Goal: Task Accomplishment & Management: Use online tool/utility

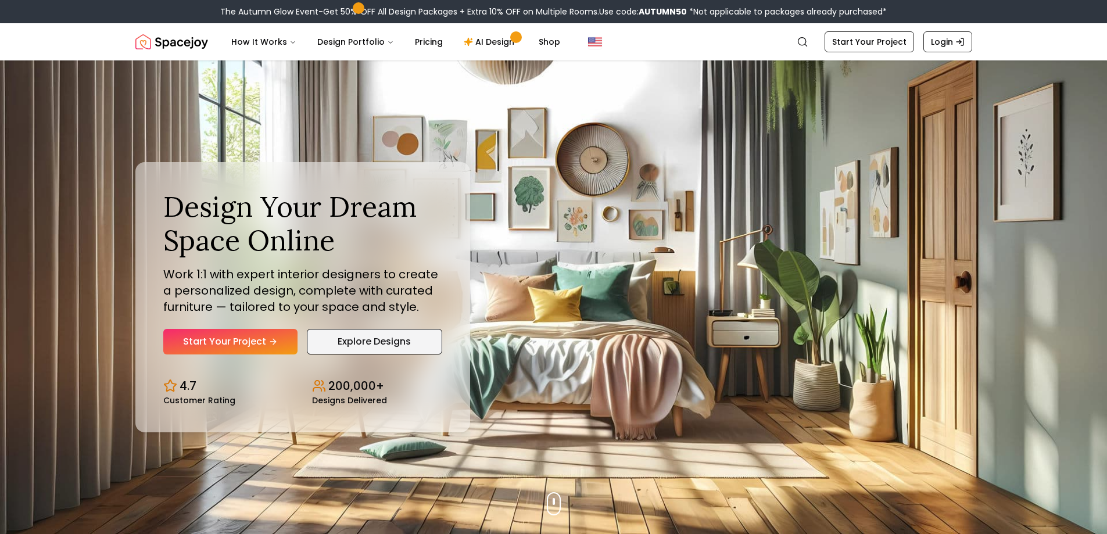
click at [382, 344] on link "Explore Designs" at bounding box center [374, 342] width 135 height 26
click at [263, 337] on link "Start Your Project" at bounding box center [230, 342] width 134 height 26
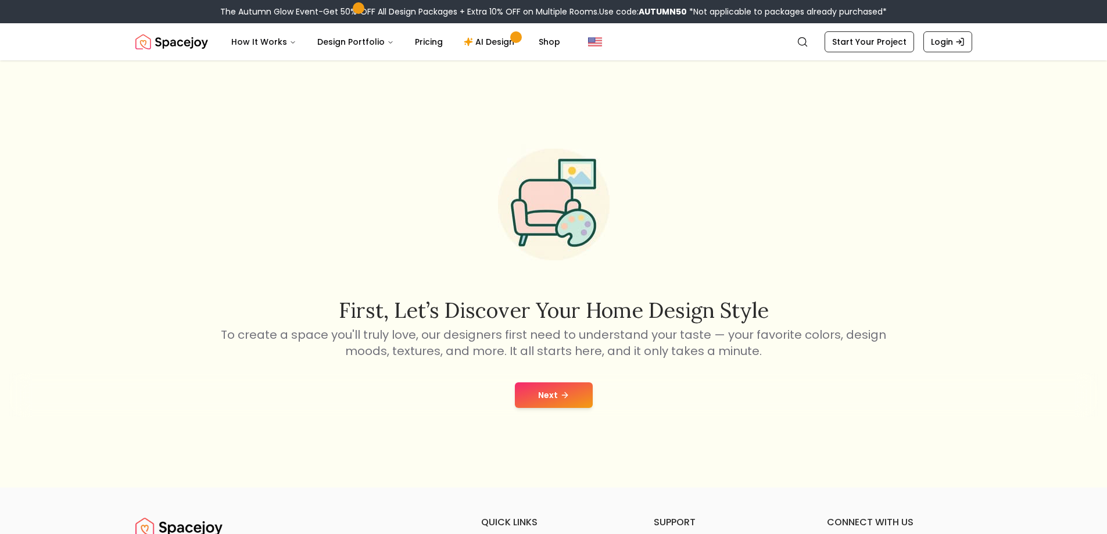
click at [585, 388] on button "Next" at bounding box center [554, 395] width 78 height 26
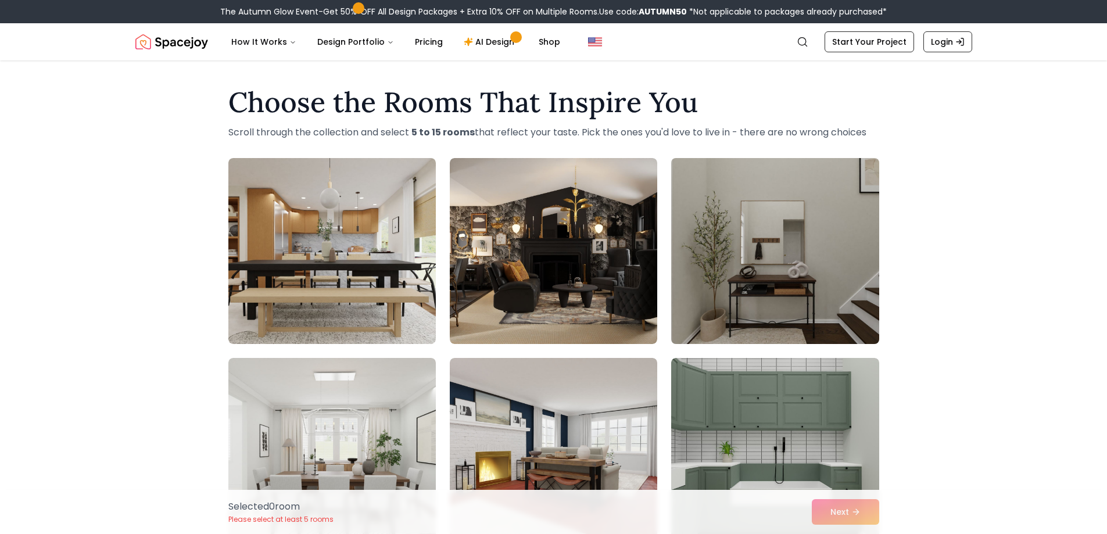
click at [771, 223] on img at bounding box center [775, 250] width 218 height 195
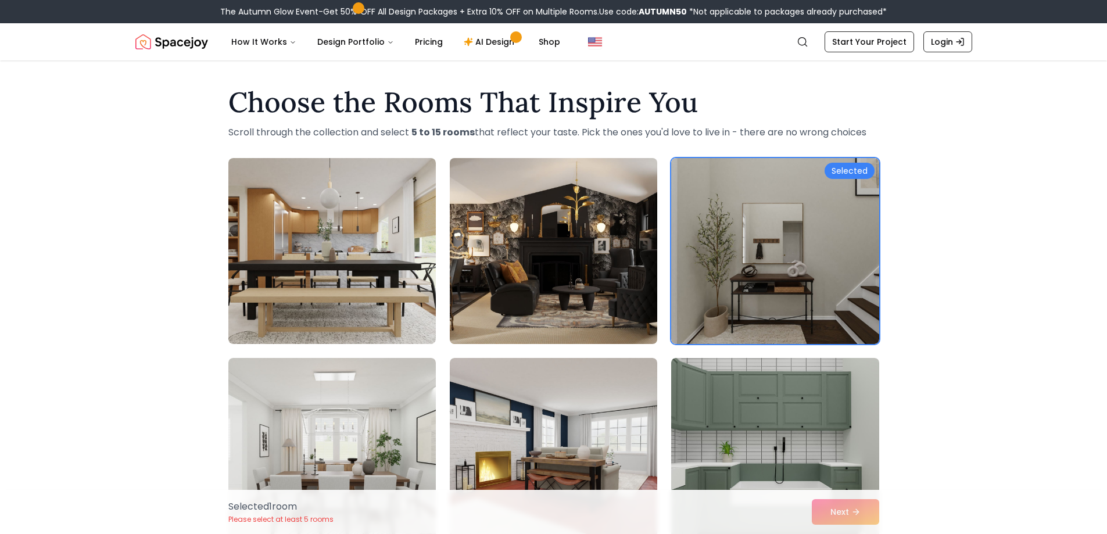
click at [593, 322] on img at bounding box center [554, 250] width 218 height 195
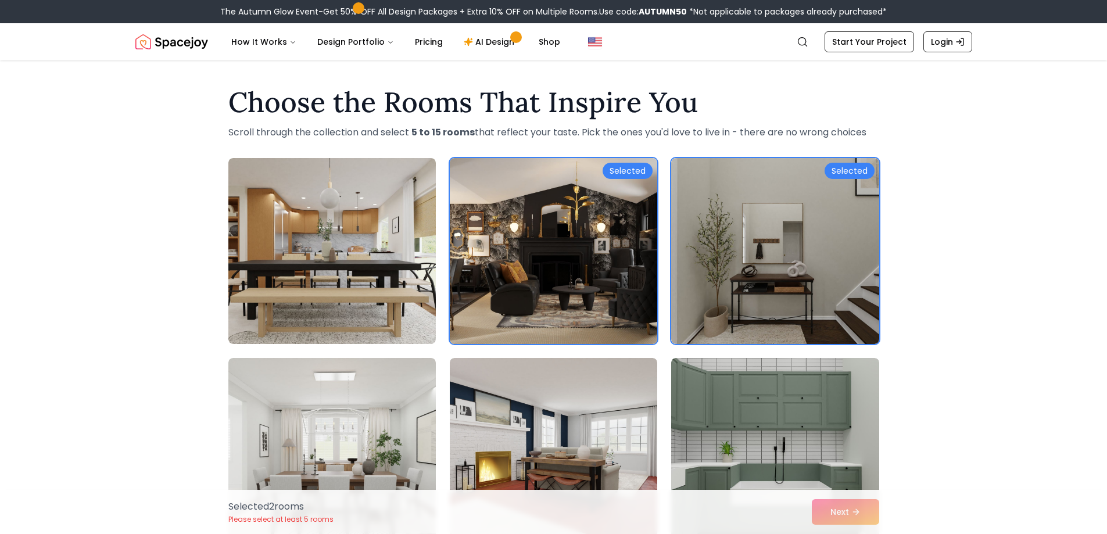
click at [634, 162] on img at bounding box center [554, 250] width 218 height 195
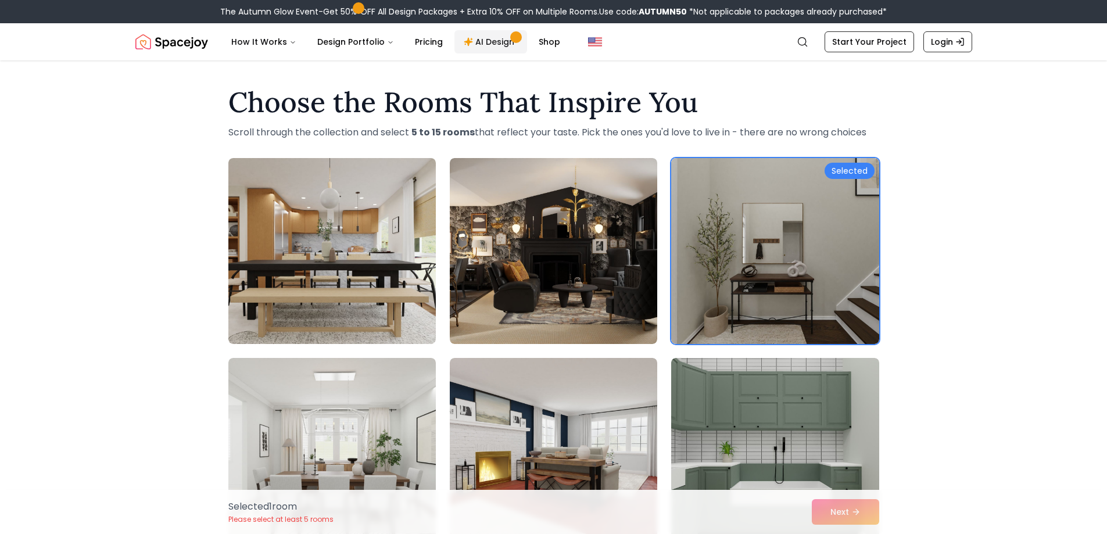
click at [485, 42] on link "AI Design" at bounding box center [491, 41] width 73 height 23
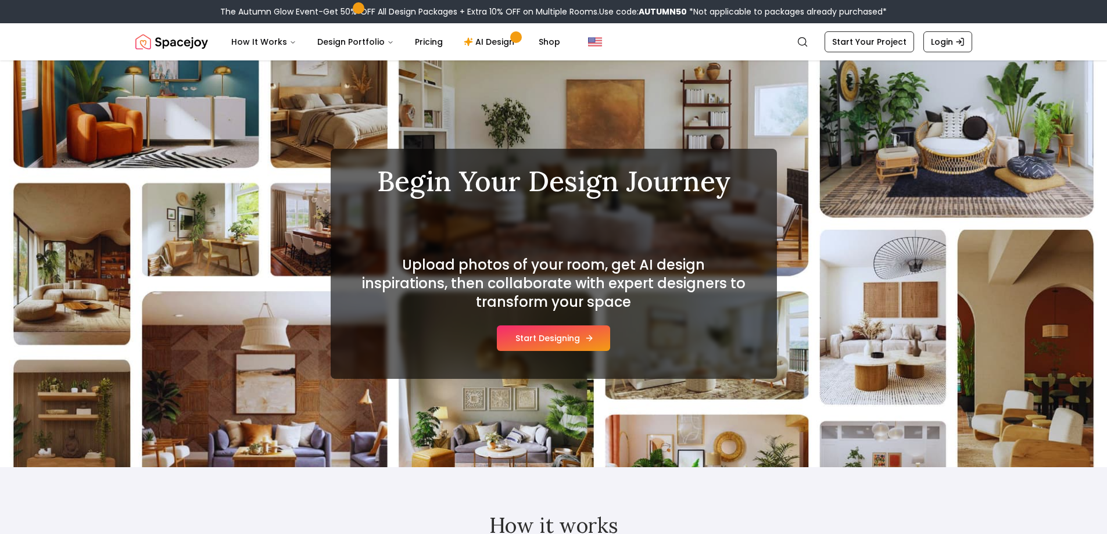
click at [568, 338] on button "Start Designing" at bounding box center [553, 338] width 113 height 26
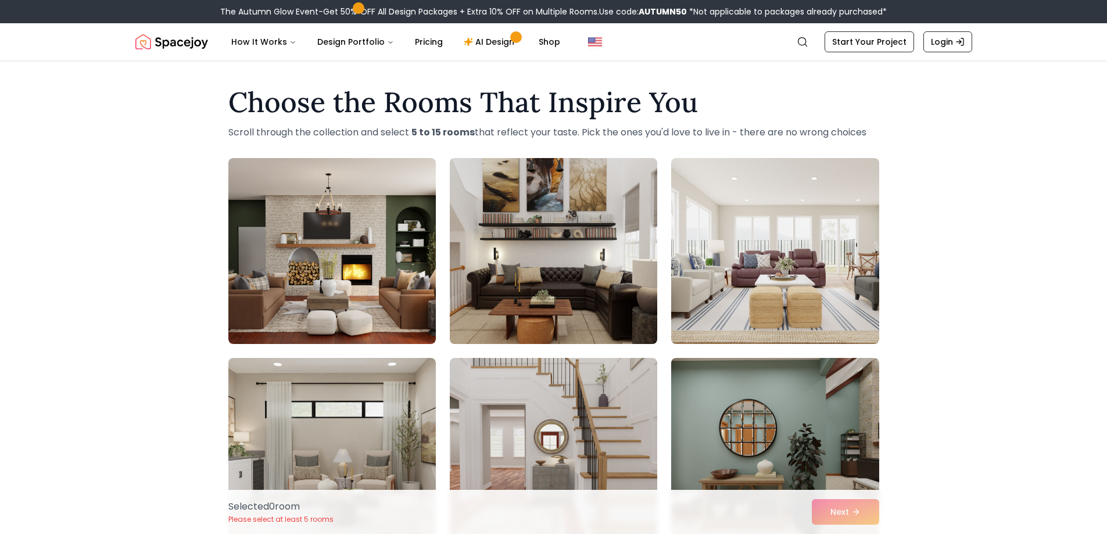
click at [545, 236] on img at bounding box center [554, 250] width 218 height 195
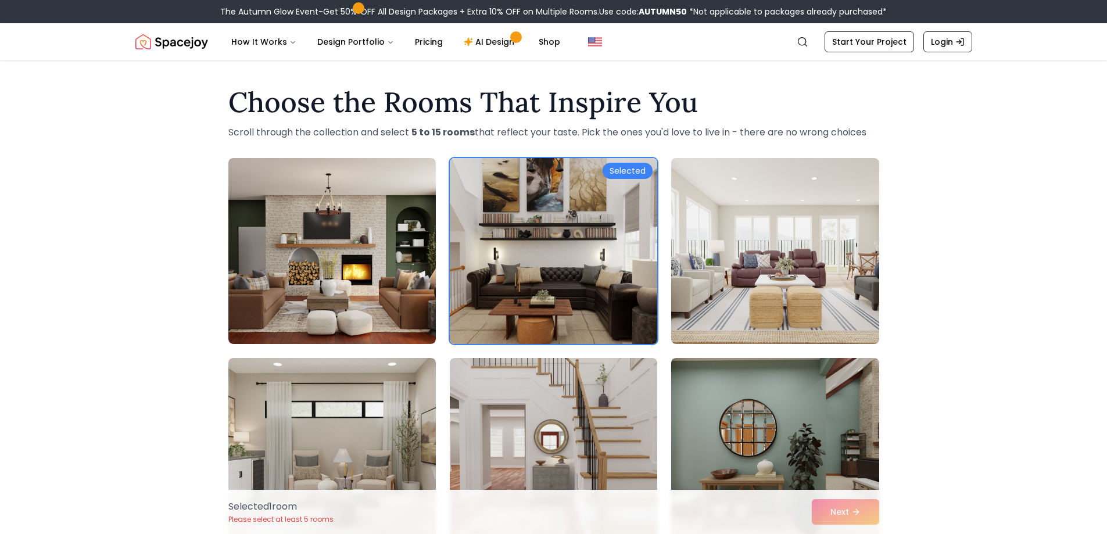
click at [608, 165] on div "Selected" at bounding box center [628, 171] width 50 height 16
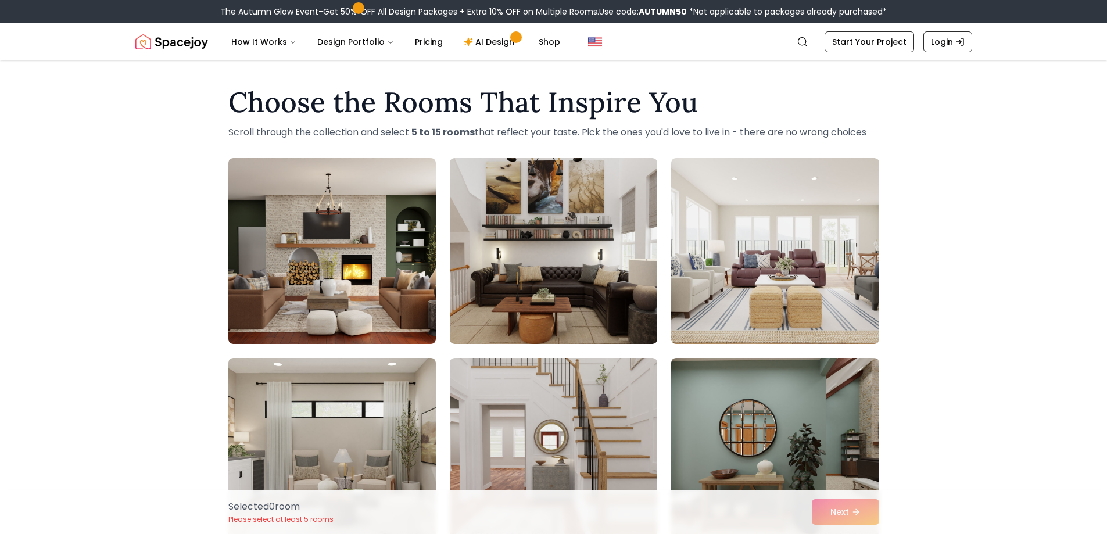
click at [829, 511] on div "Selected 0 room Please select at least 5 rooms Next" at bounding box center [554, 512] width 670 height 44
click at [833, 499] on div "Selected 0 room Please select at least 5 rooms Next" at bounding box center [554, 512] width 670 height 44
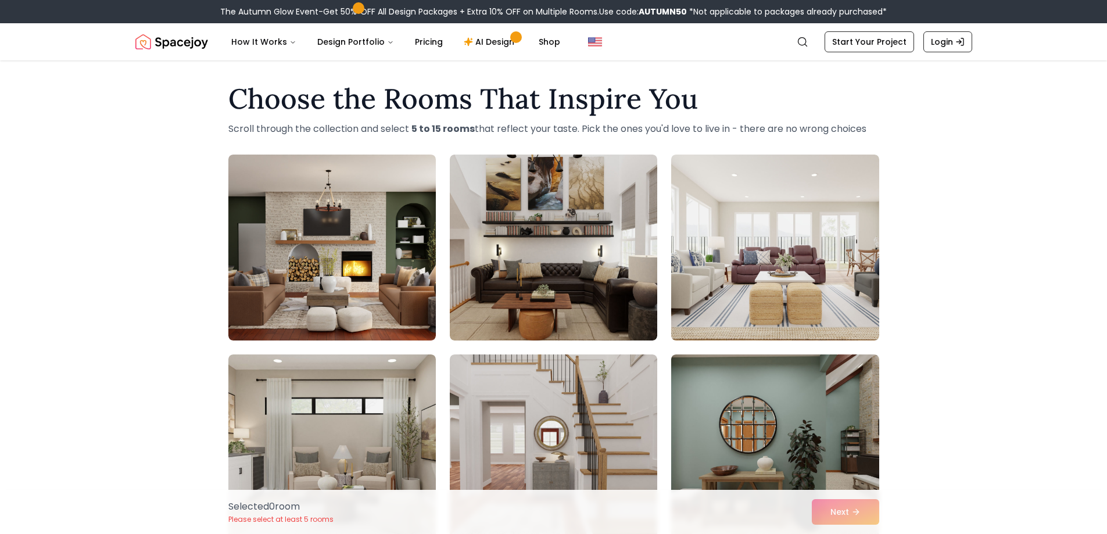
scroll to position [13, 0]
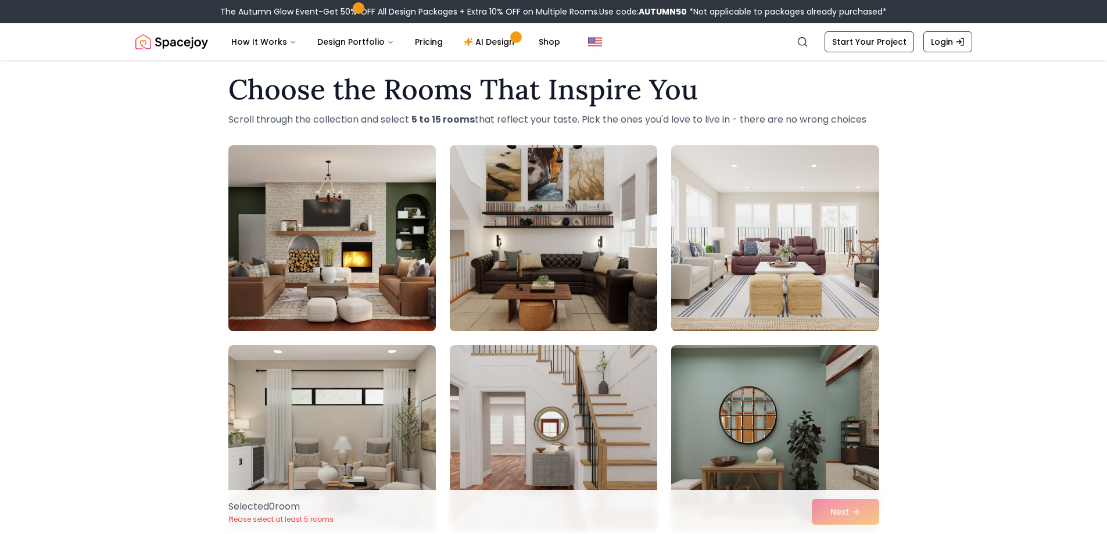
click at [836, 513] on div "Selected 0 room Please select at least 5 rooms Next" at bounding box center [554, 512] width 670 height 44
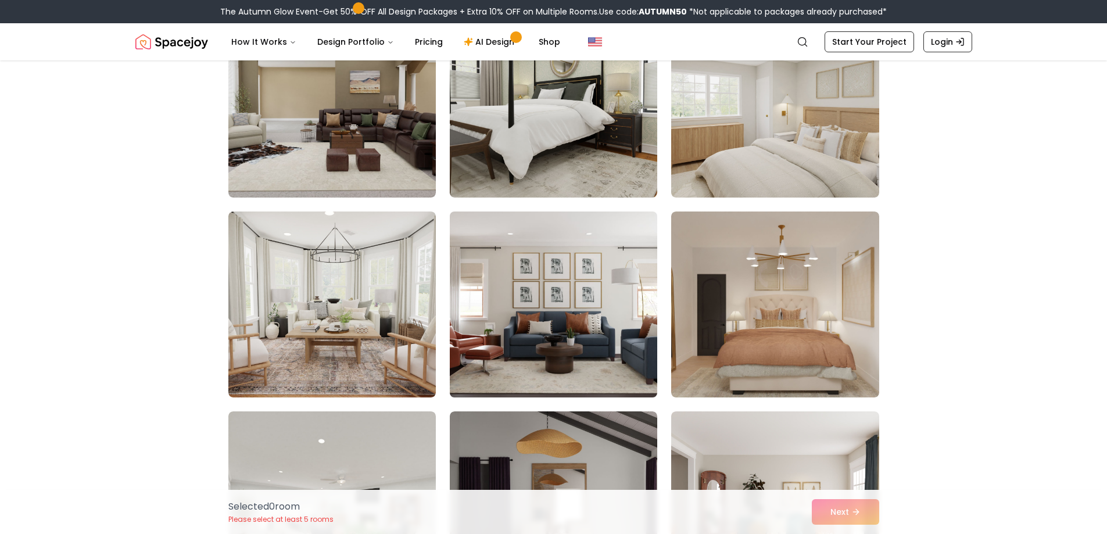
scroll to position [697, 0]
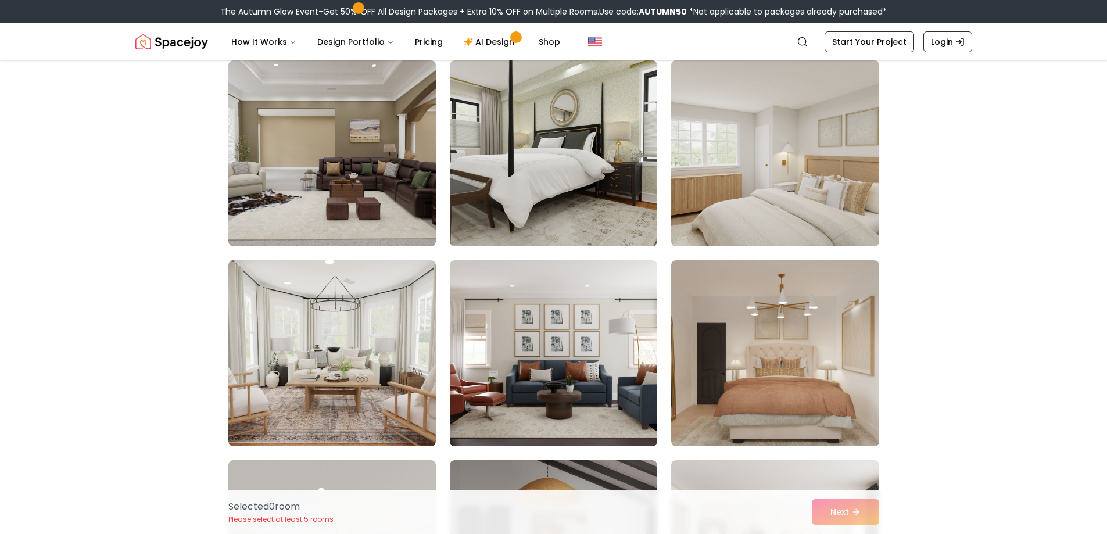
drag, startPoint x: 811, startPoint y: 109, endPoint x: 766, endPoint y: 166, distance: 72.9
click at [766, 166] on img at bounding box center [775, 153] width 218 height 195
click at [853, 71] on div "Selected" at bounding box center [850, 73] width 50 height 16
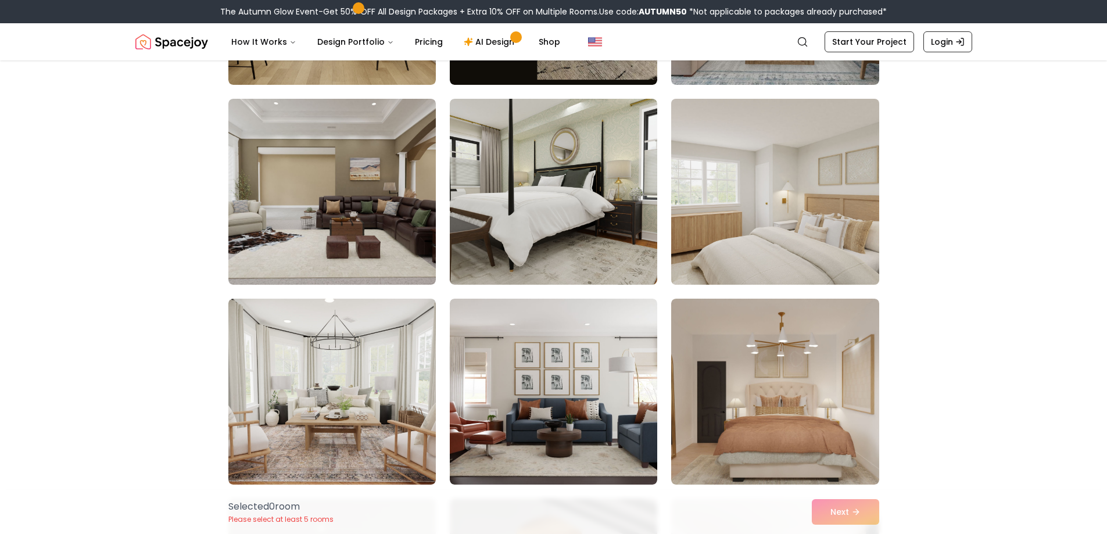
scroll to position [639, 0]
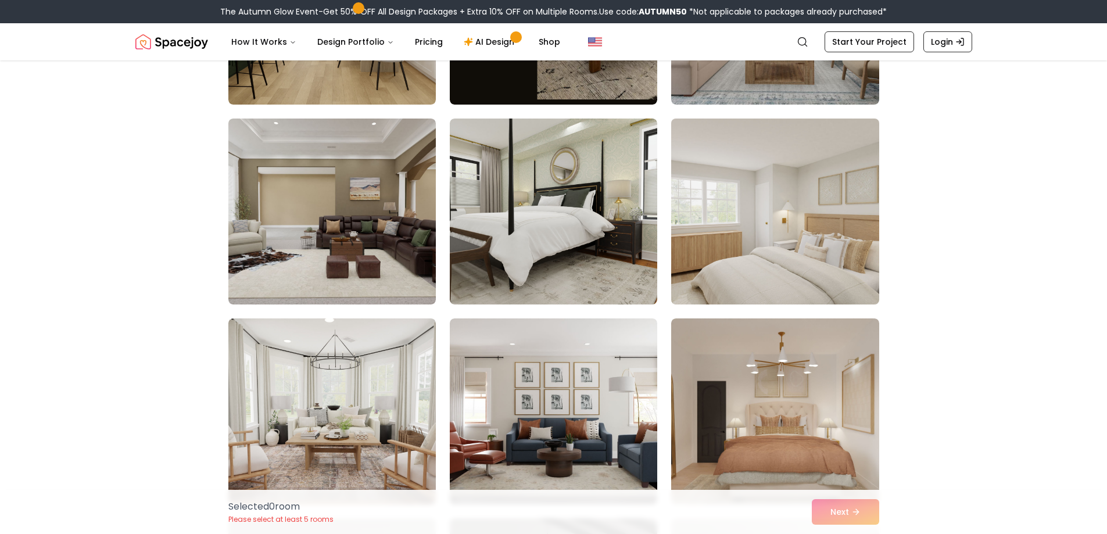
click at [815, 178] on img at bounding box center [775, 211] width 218 height 195
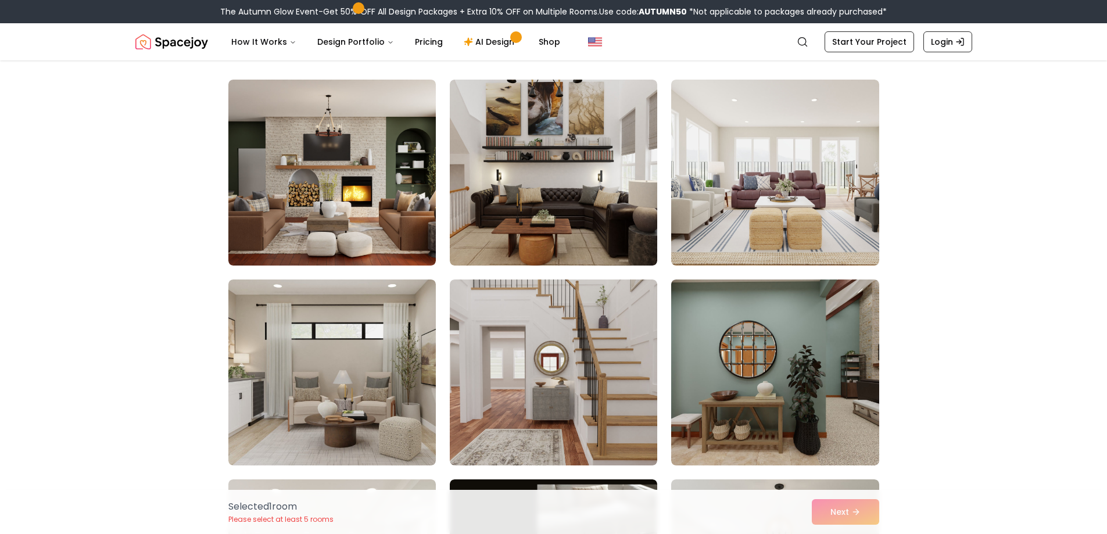
scroll to position [58, 0]
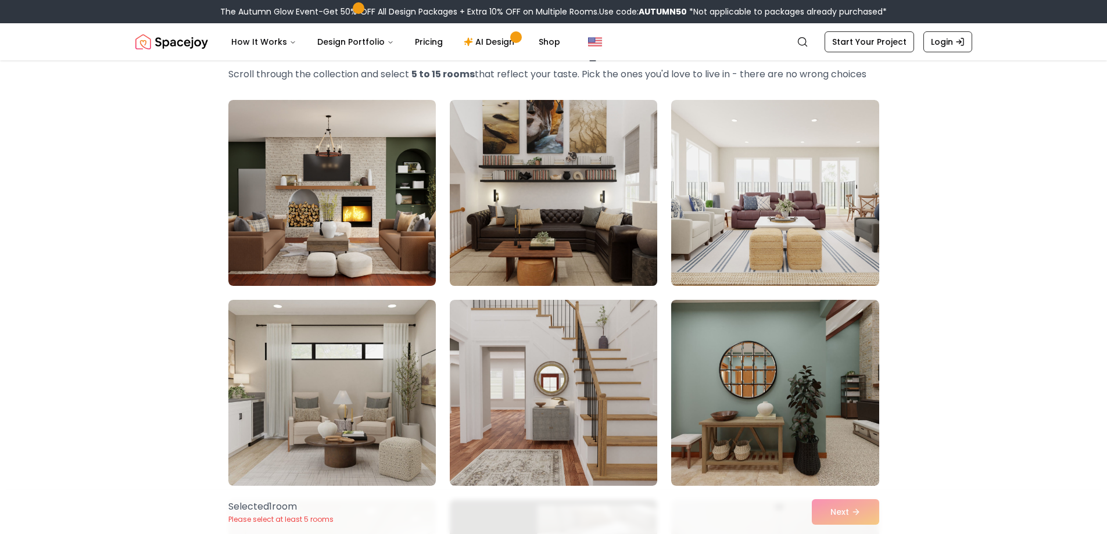
click at [538, 220] on img at bounding box center [554, 192] width 218 height 195
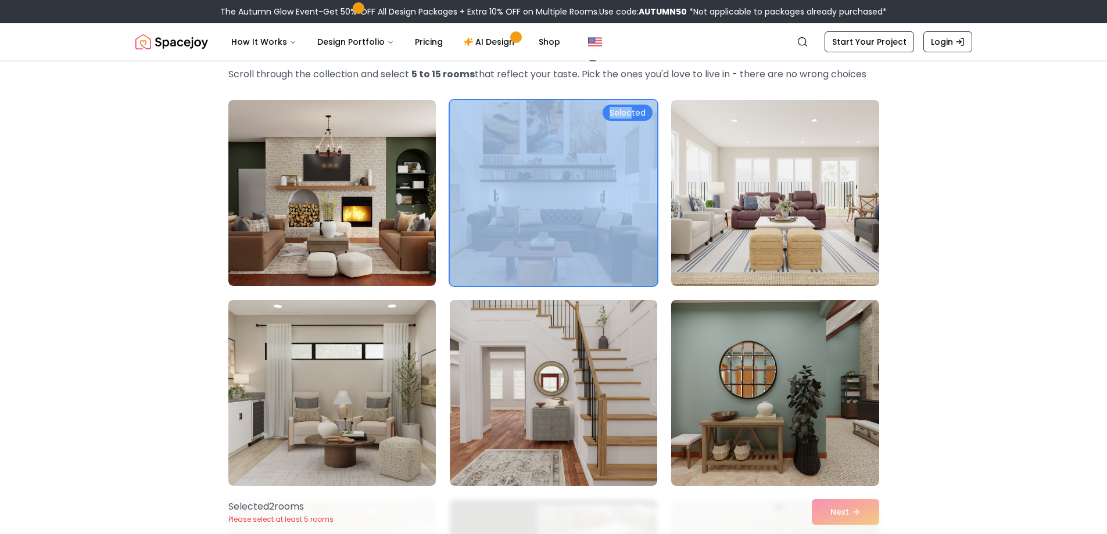
drag, startPoint x: 630, startPoint y: 112, endPoint x: 630, endPoint y: 102, distance: 9.3
click at [630, 102] on div "Selected" at bounding box center [554, 193] width 208 height 186
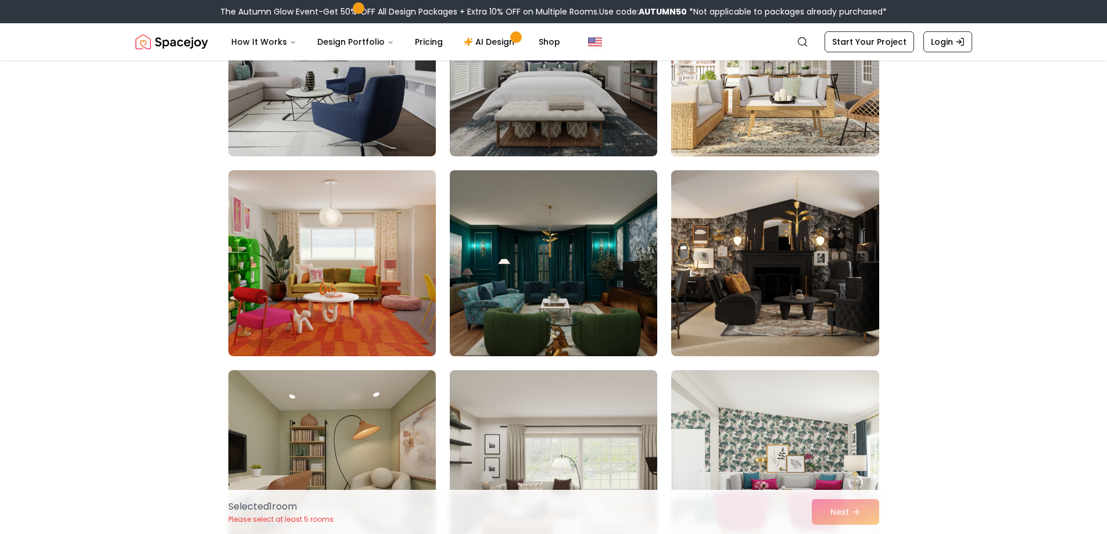
scroll to position [1395, 0]
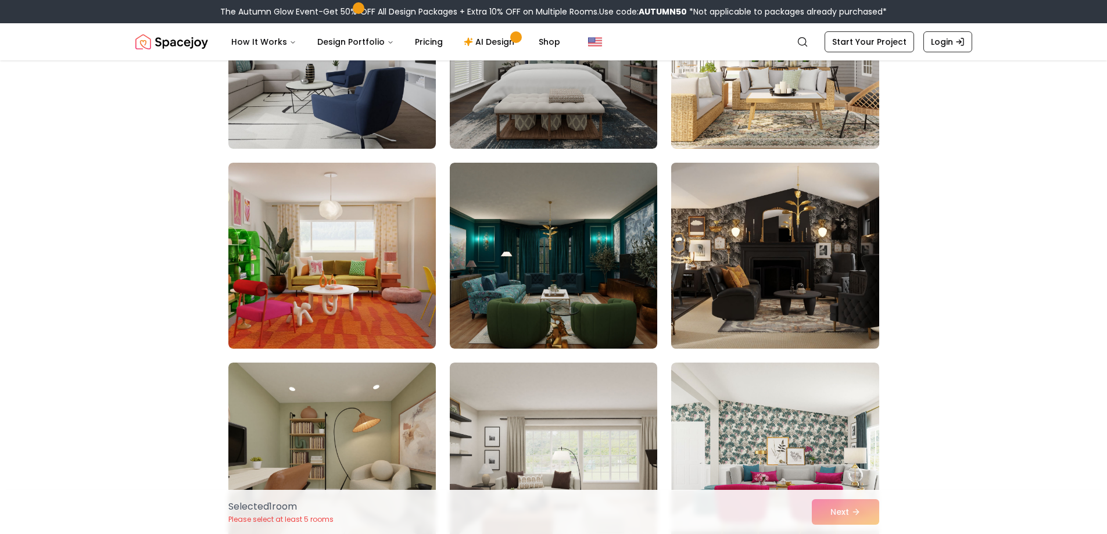
click at [757, 237] on img at bounding box center [775, 255] width 218 height 195
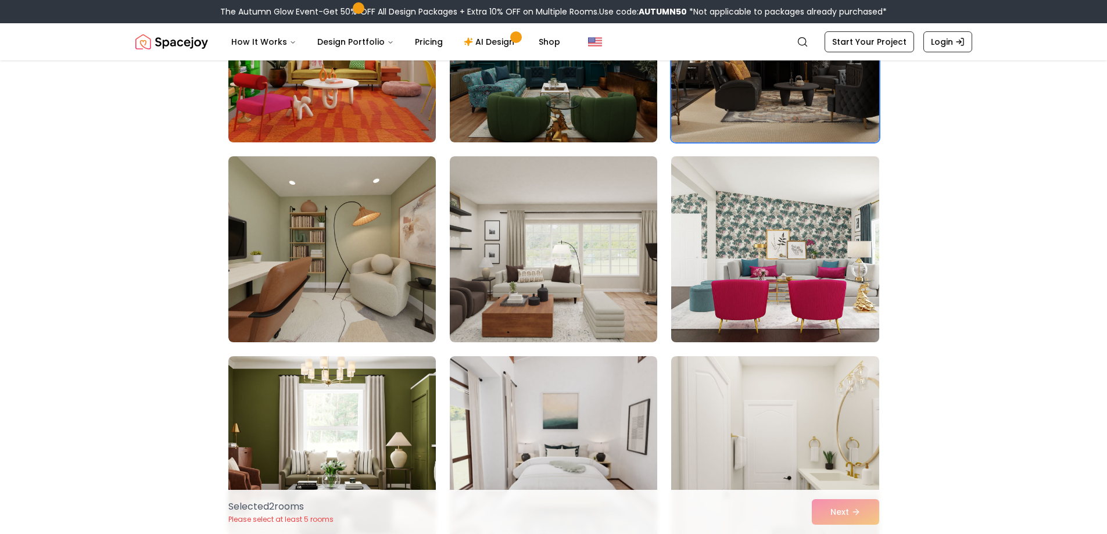
scroll to position [1627, 0]
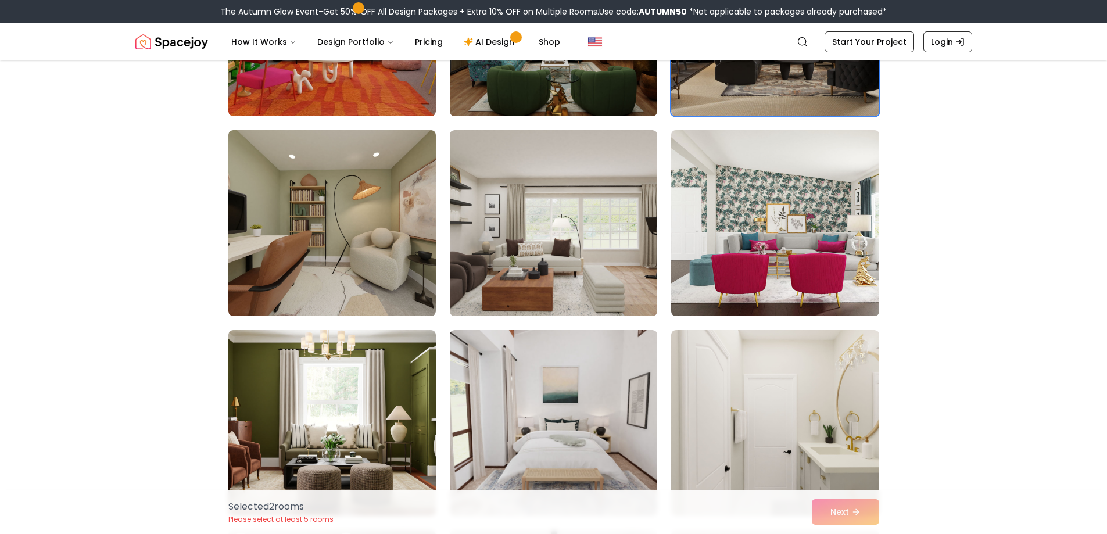
click at [738, 267] on img at bounding box center [775, 223] width 218 height 195
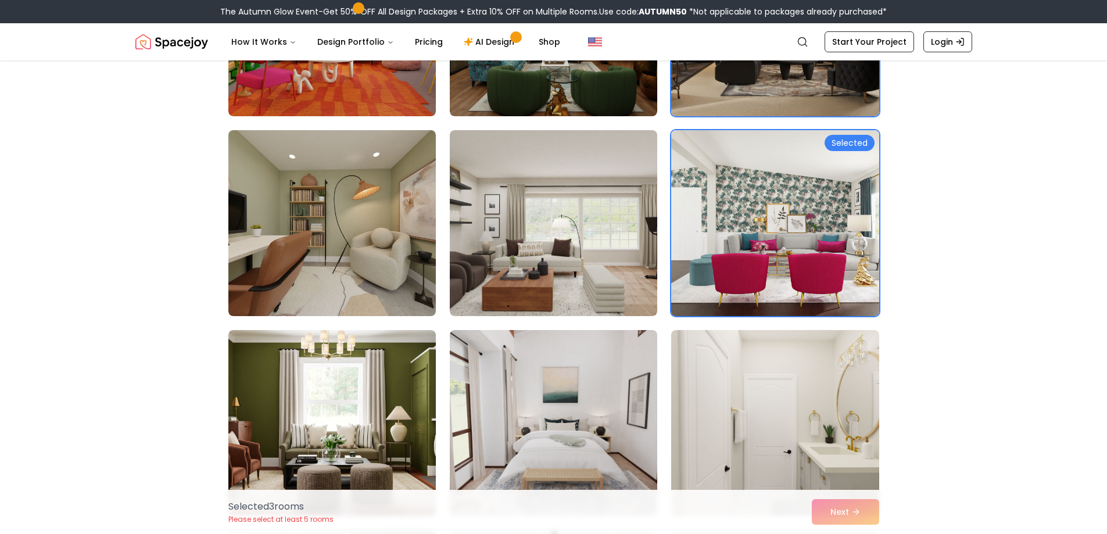
click at [845, 145] on div "Selected" at bounding box center [850, 143] width 50 height 16
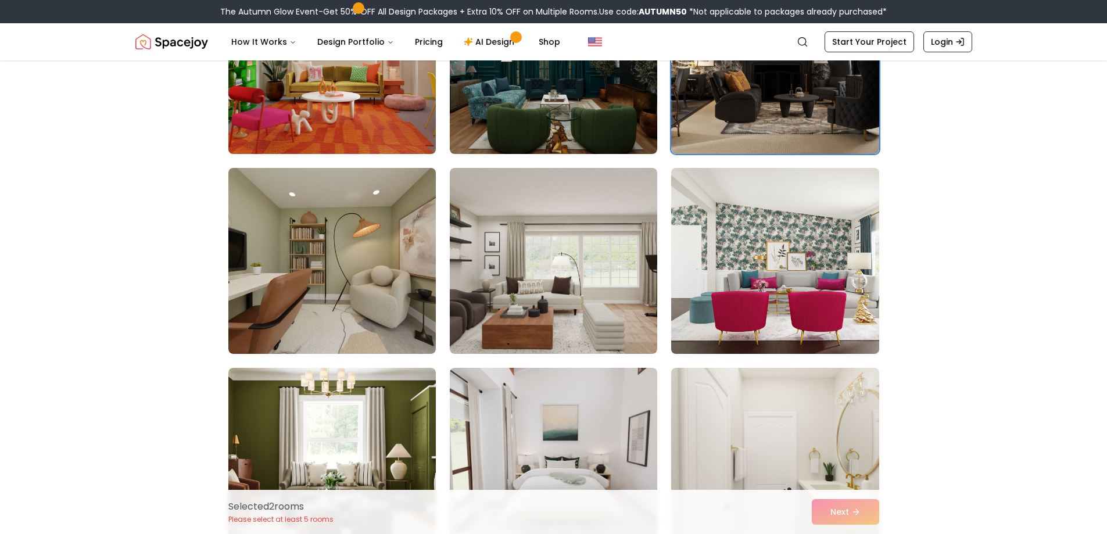
scroll to position [1569, 0]
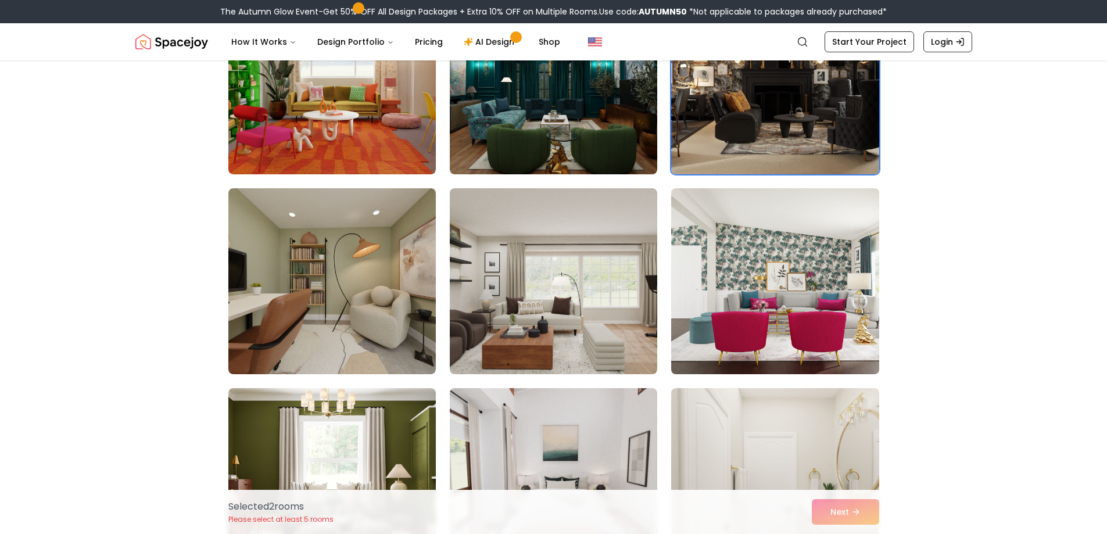
drag, startPoint x: 293, startPoint y: 102, endPoint x: 209, endPoint y: 134, distance: 89.6
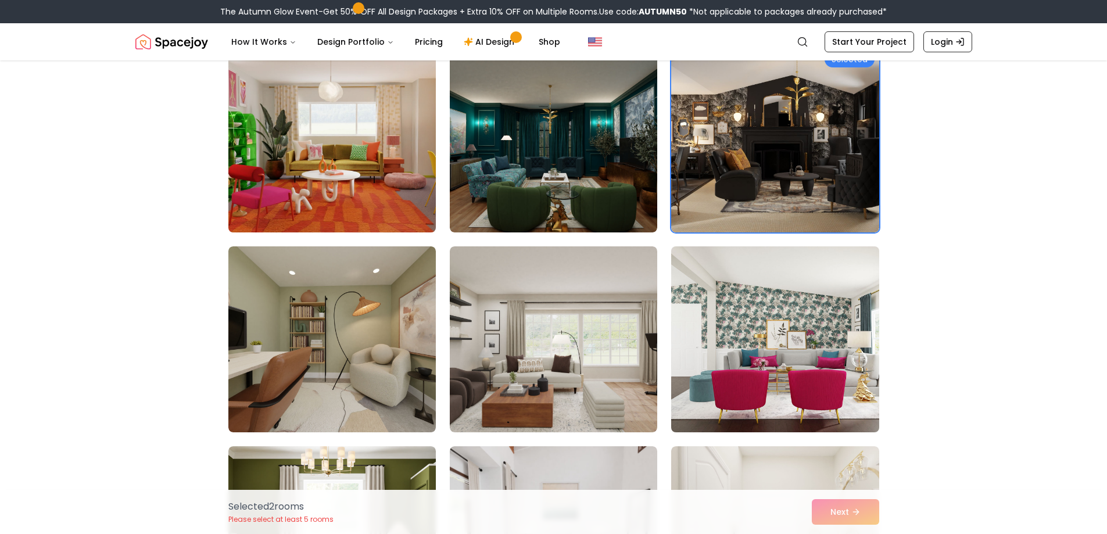
scroll to position [1395, 0]
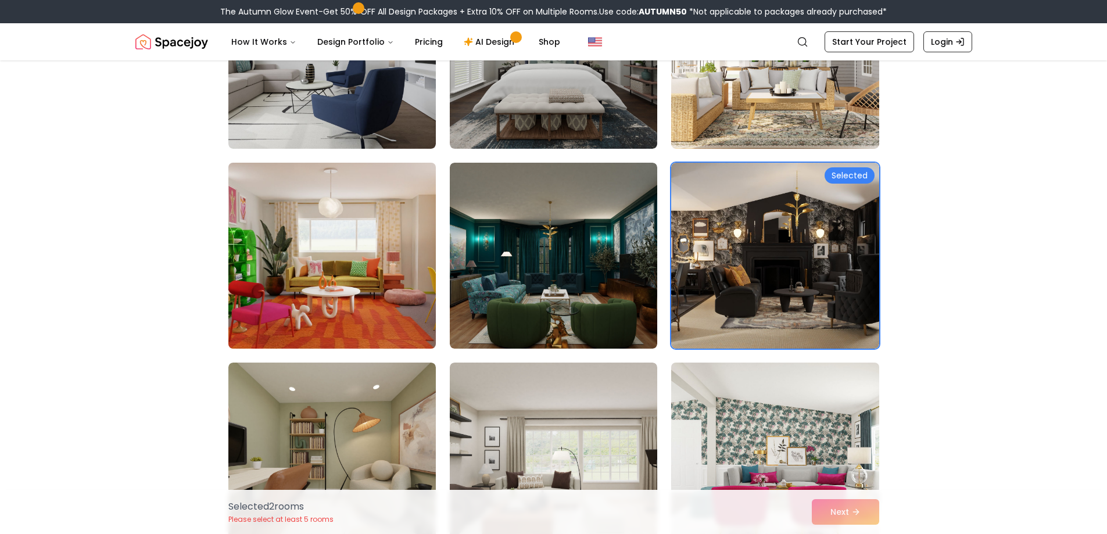
click at [365, 251] on img at bounding box center [332, 255] width 218 height 195
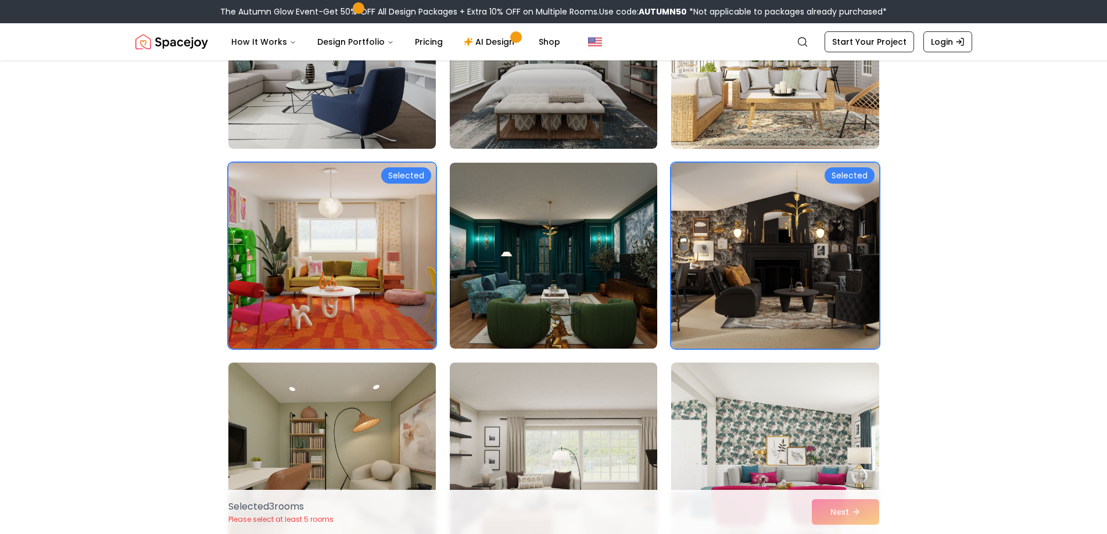
click at [393, 171] on div "Selected" at bounding box center [406, 175] width 50 height 16
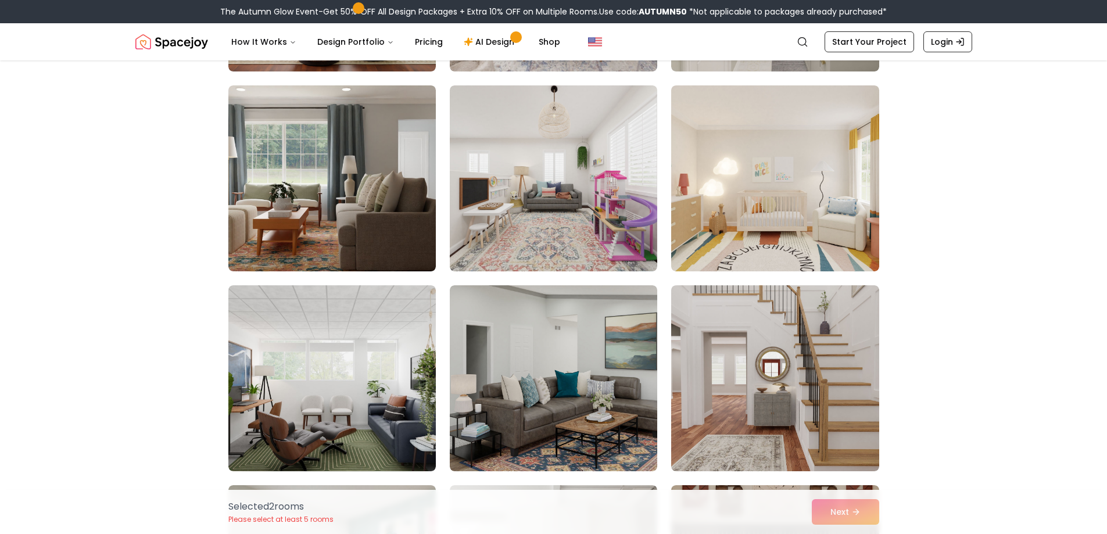
scroll to position [2092, 0]
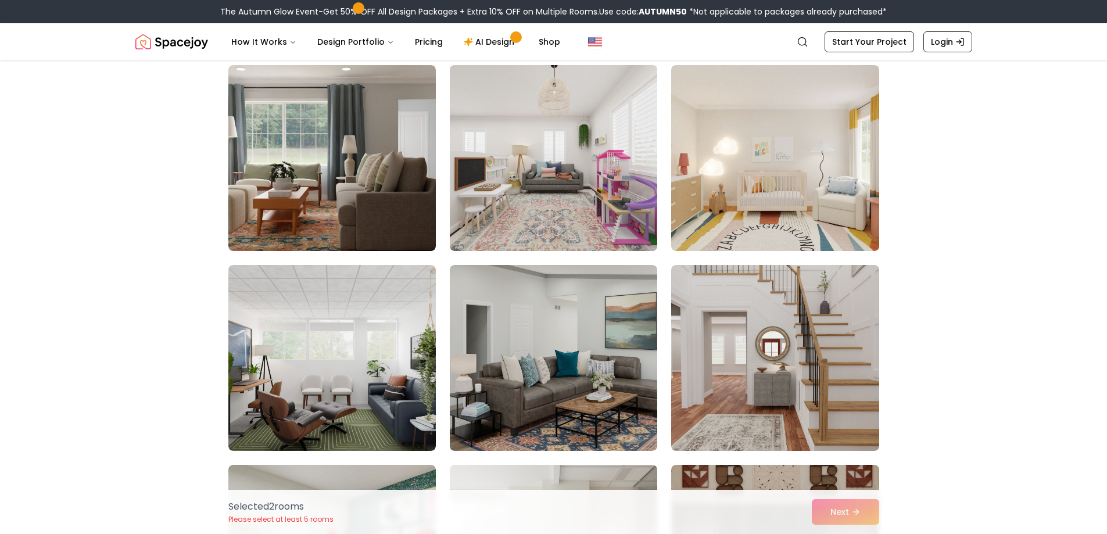
click at [495, 213] on img at bounding box center [554, 157] width 218 height 195
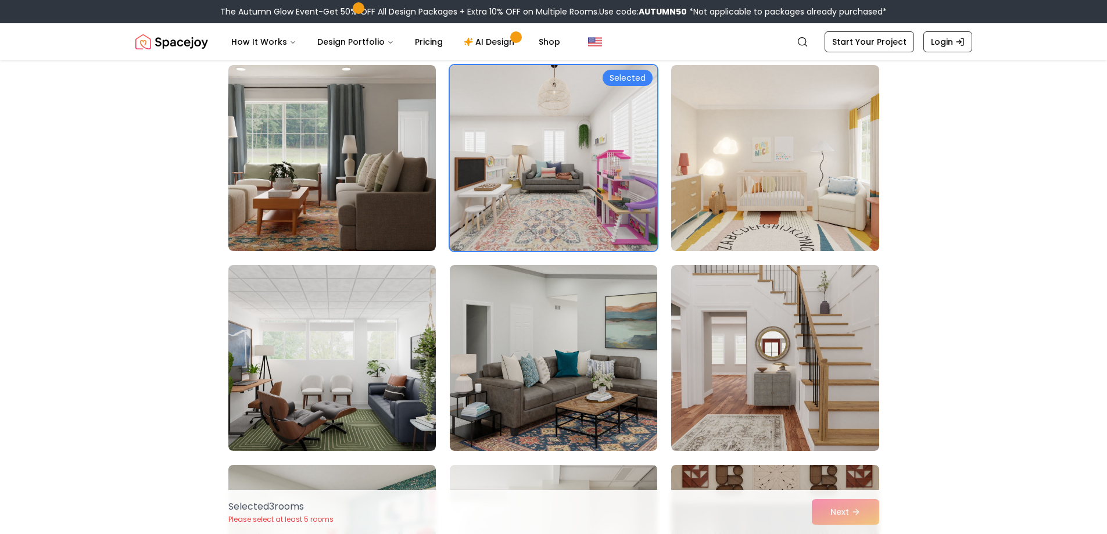
click at [629, 71] on div "Selected" at bounding box center [628, 78] width 50 height 16
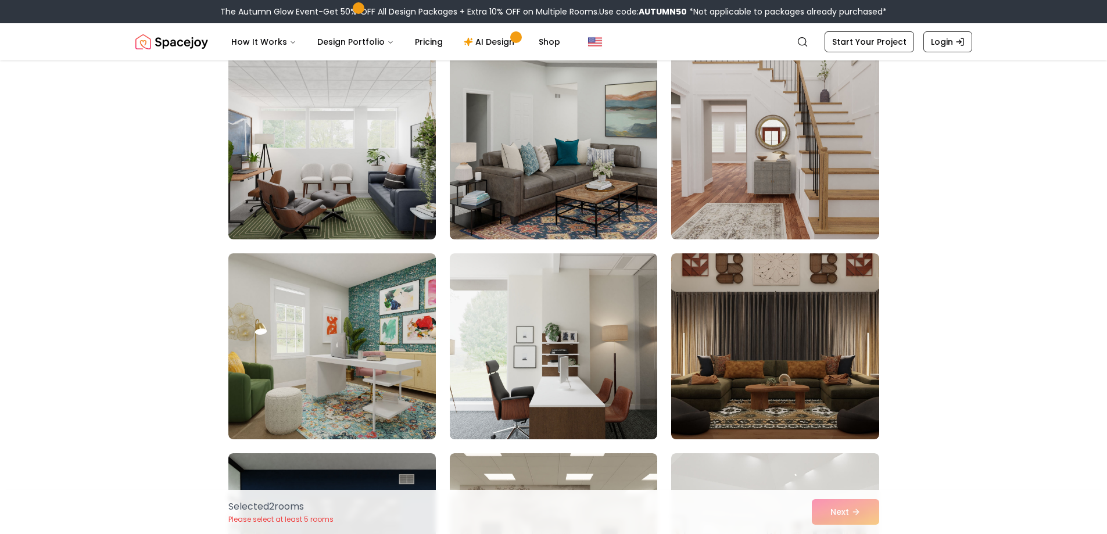
scroll to position [2383, 0]
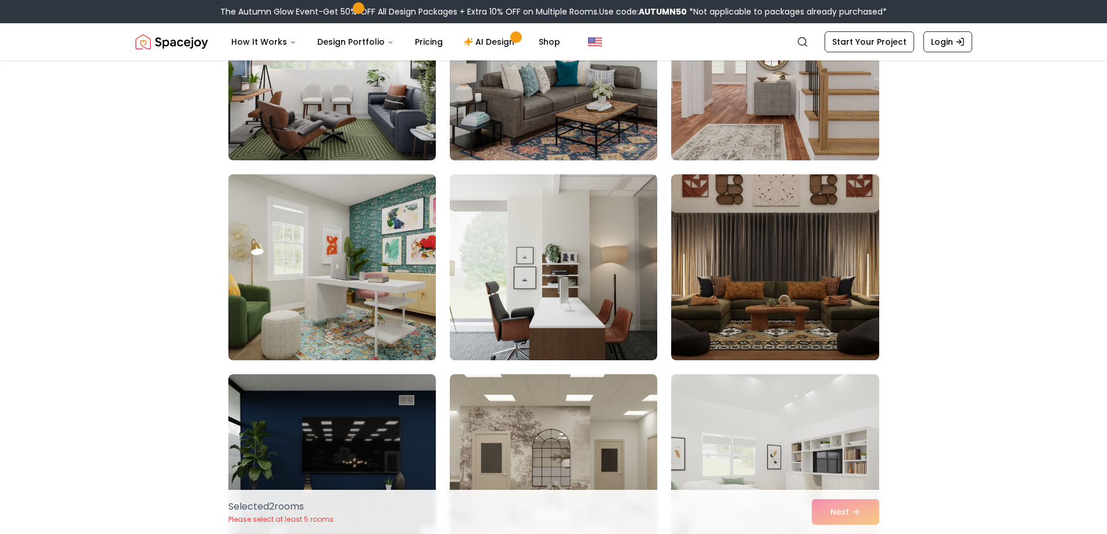
click at [344, 244] on img at bounding box center [332, 267] width 218 height 195
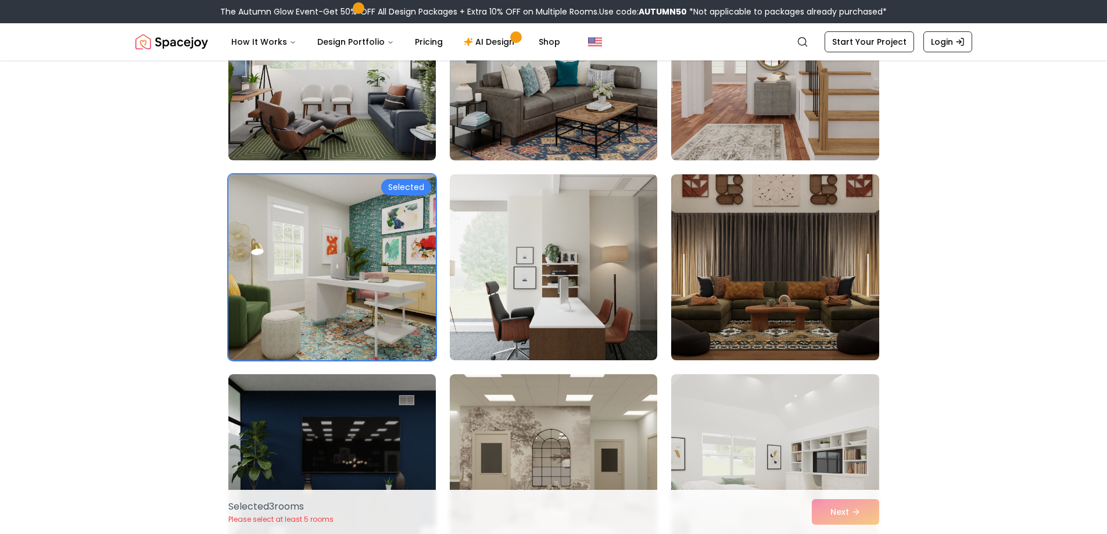
click at [405, 178] on img at bounding box center [332, 267] width 218 height 195
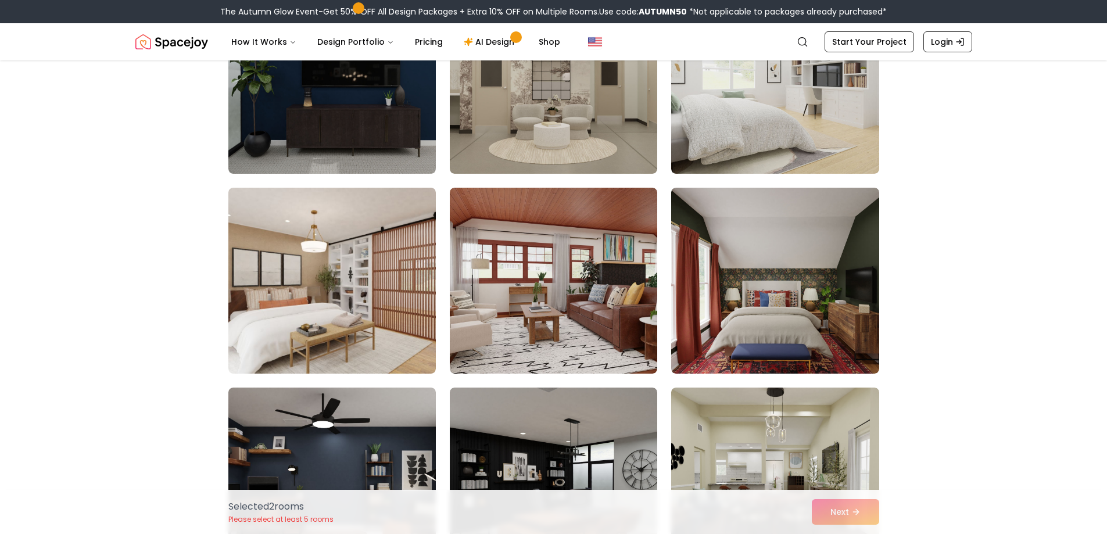
scroll to position [2790, 0]
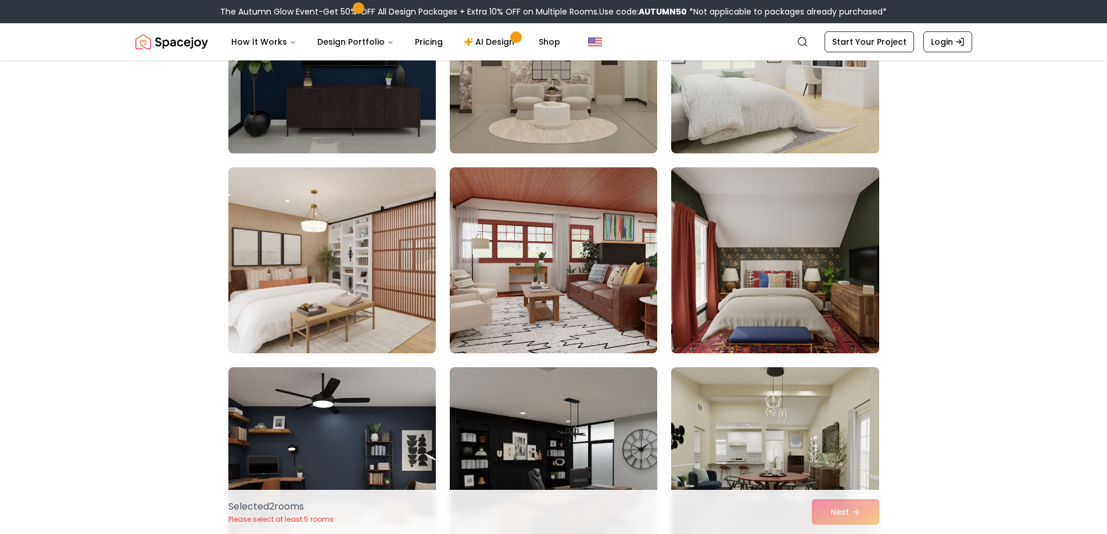
click at [761, 255] on img at bounding box center [775, 260] width 218 height 195
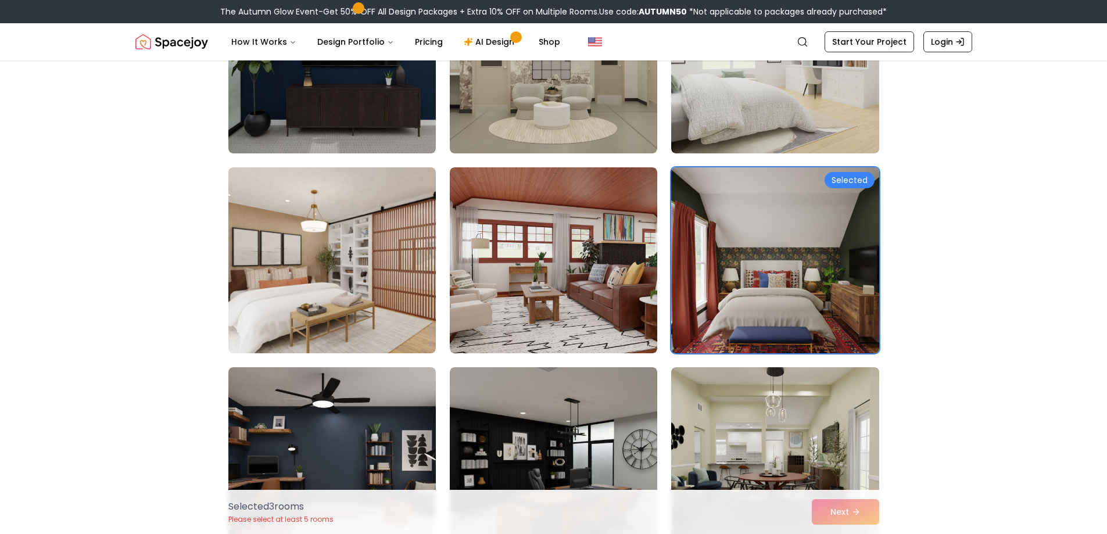
click at [840, 175] on div "Selected" at bounding box center [850, 180] width 50 height 16
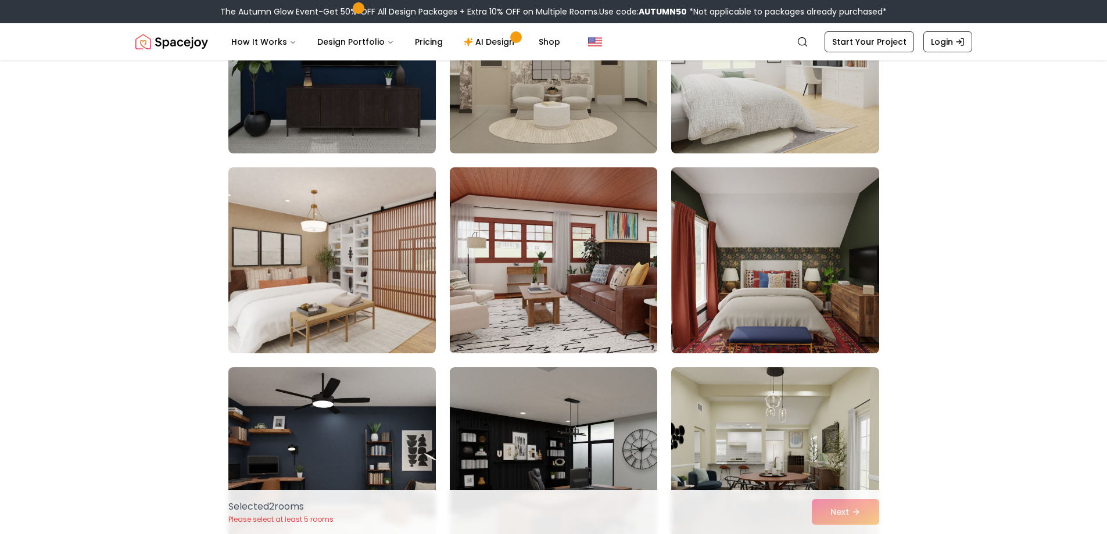
click at [549, 297] on img at bounding box center [554, 260] width 218 height 195
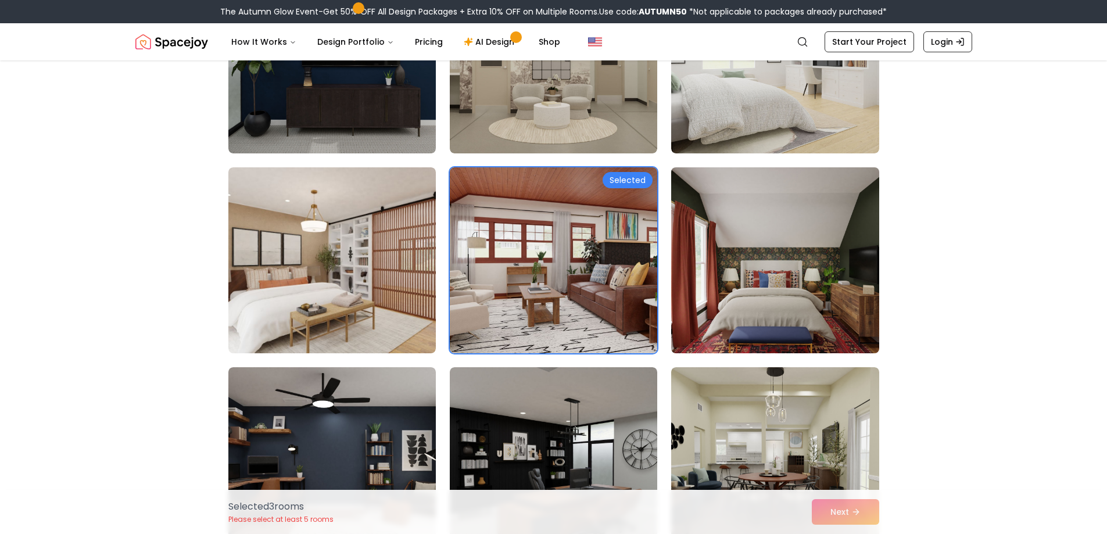
click at [620, 179] on div "Selected" at bounding box center [628, 180] width 50 height 16
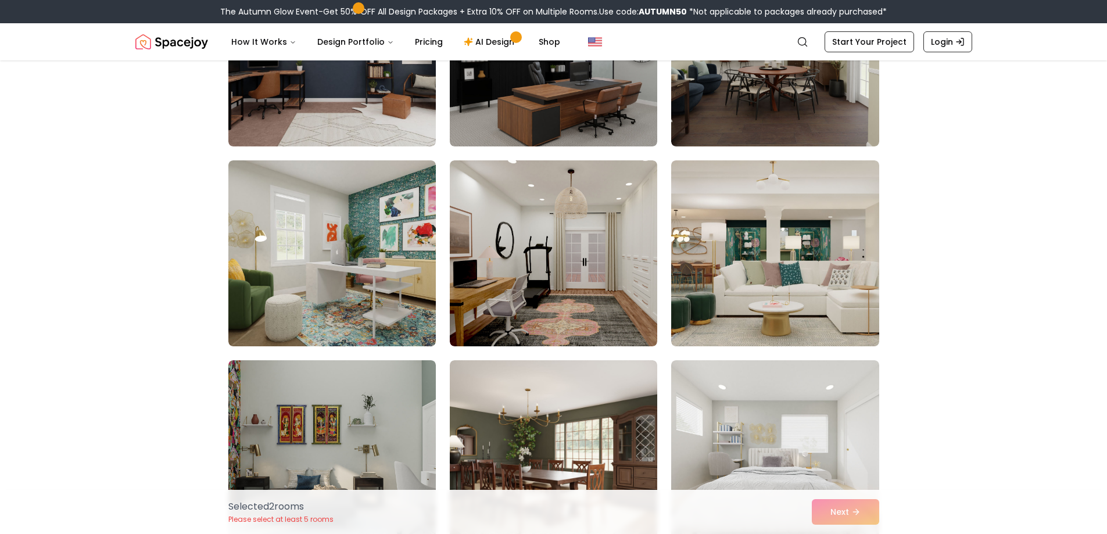
scroll to position [3255, 0]
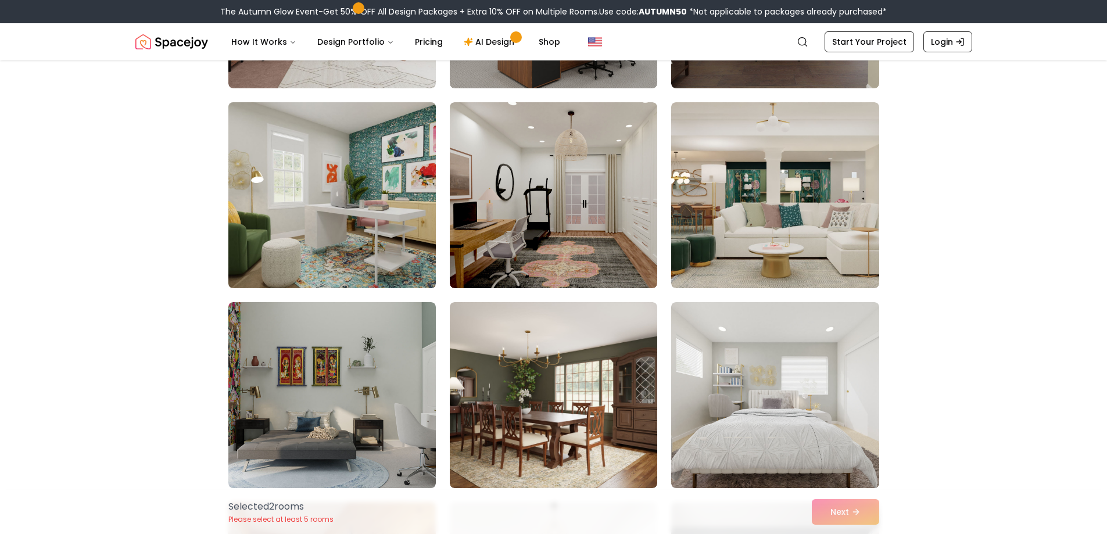
click at [345, 127] on img at bounding box center [332, 195] width 218 height 195
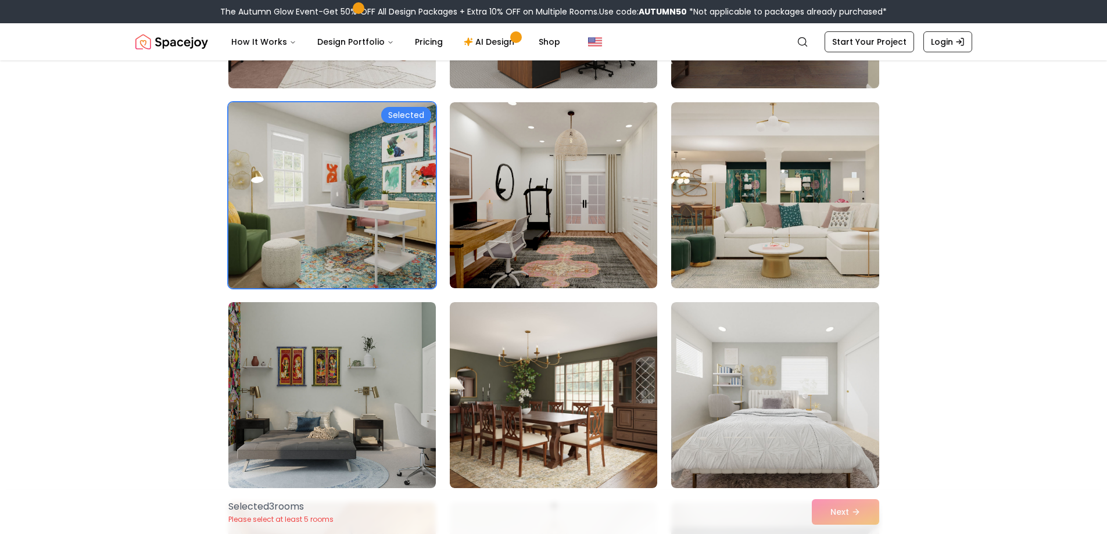
click at [399, 110] on div "Selected" at bounding box center [406, 115] width 50 height 16
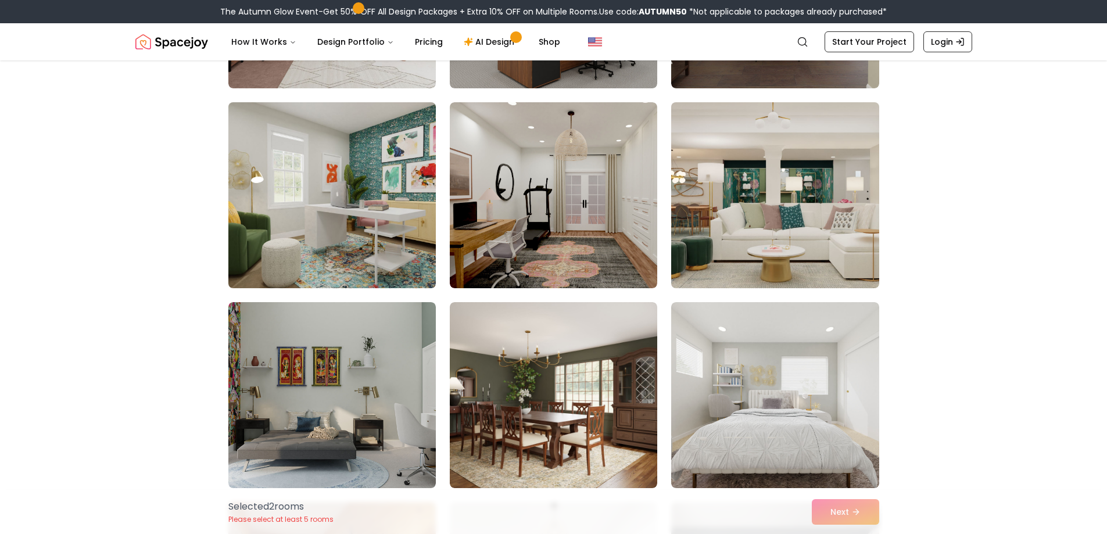
click at [779, 221] on img at bounding box center [775, 195] width 218 height 195
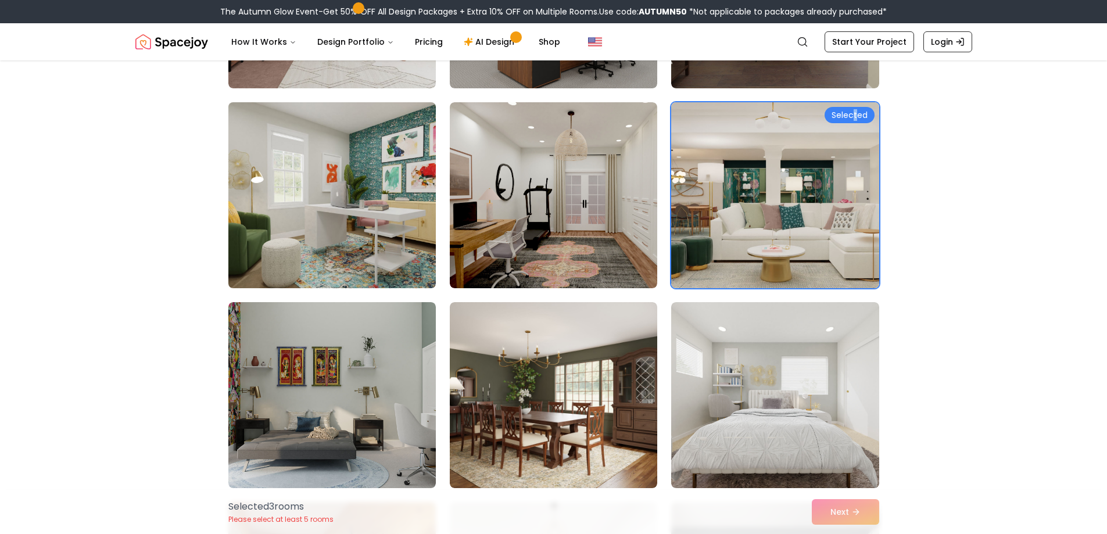
click at [856, 114] on div "Selected" at bounding box center [850, 115] width 50 height 16
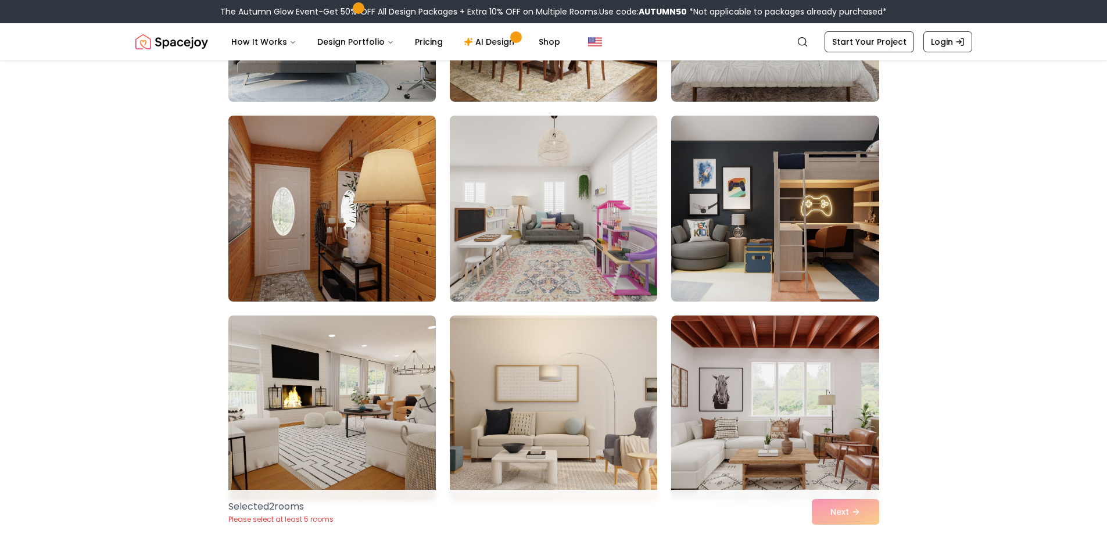
scroll to position [3662, 0]
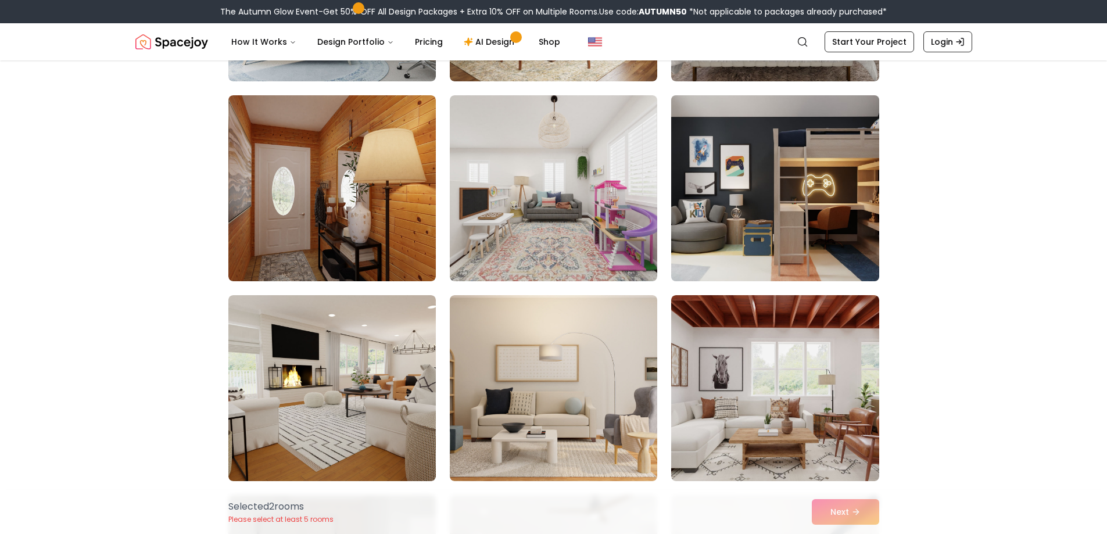
click at [788, 149] on img at bounding box center [775, 188] width 218 height 195
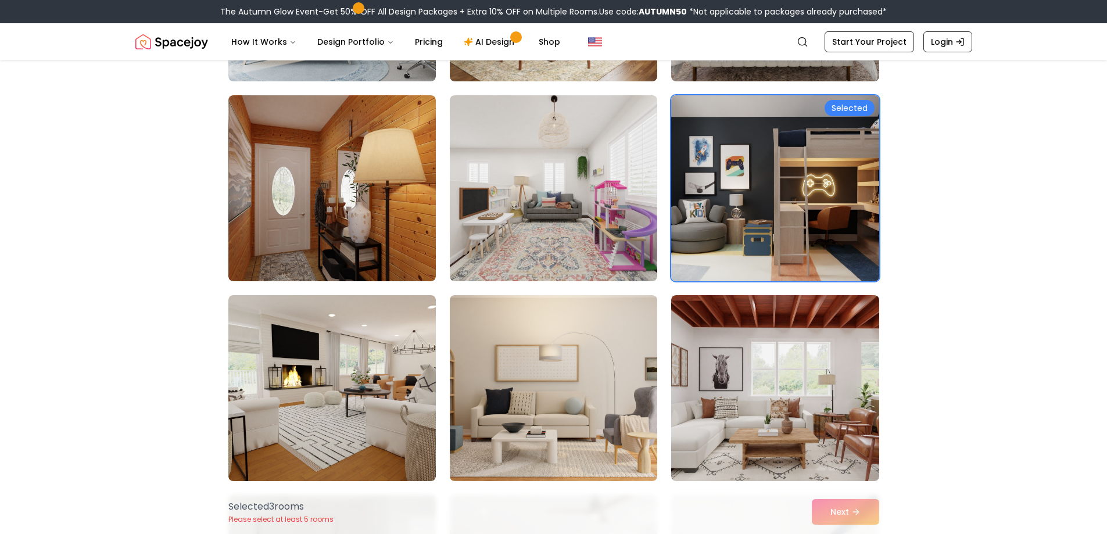
click at [842, 100] on div "Selected" at bounding box center [850, 108] width 50 height 16
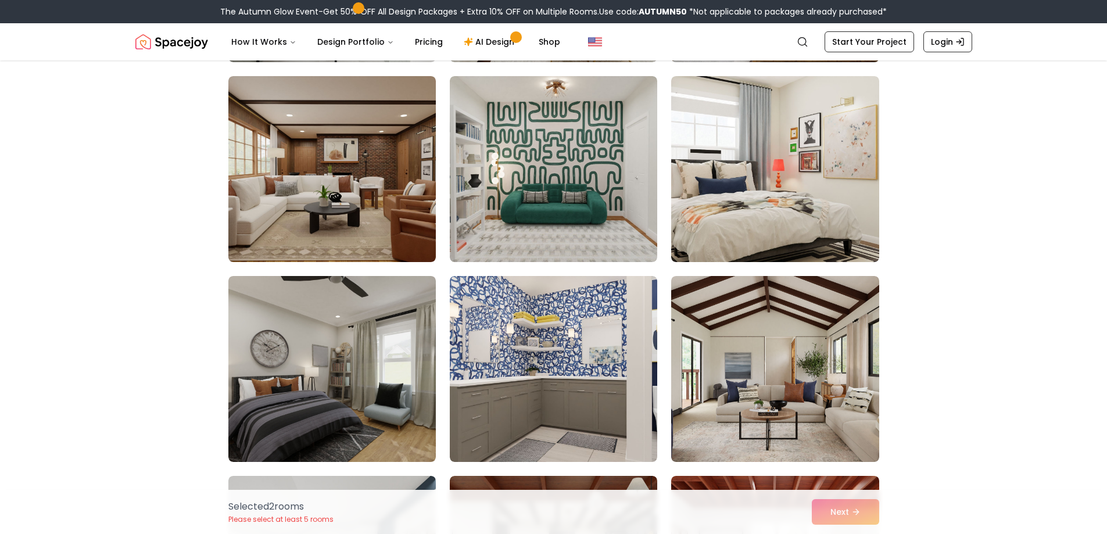
scroll to position [4301, 0]
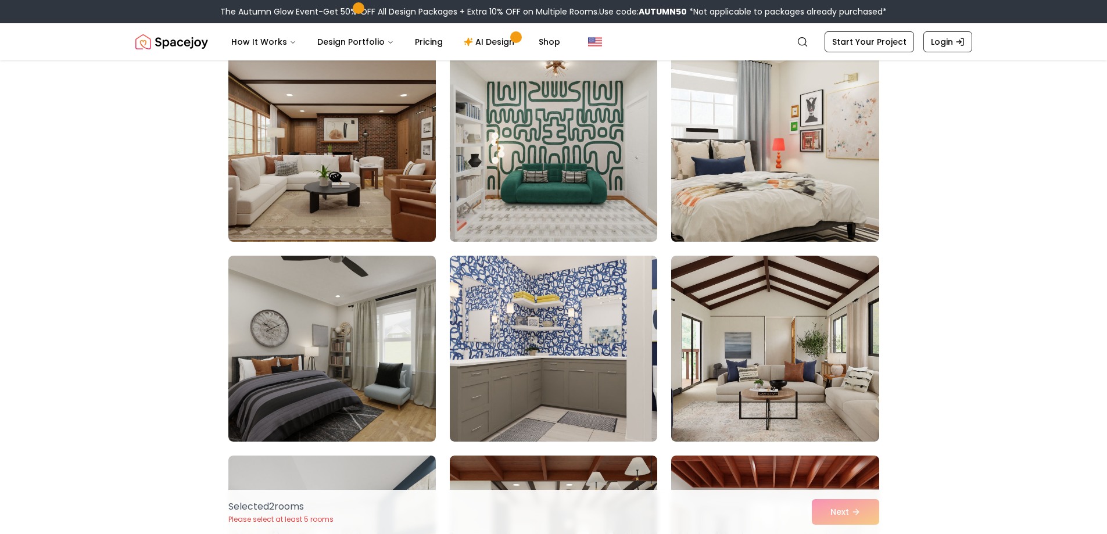
click at [725, 152] on img at bounding box center [775, 148] width 218 height 195
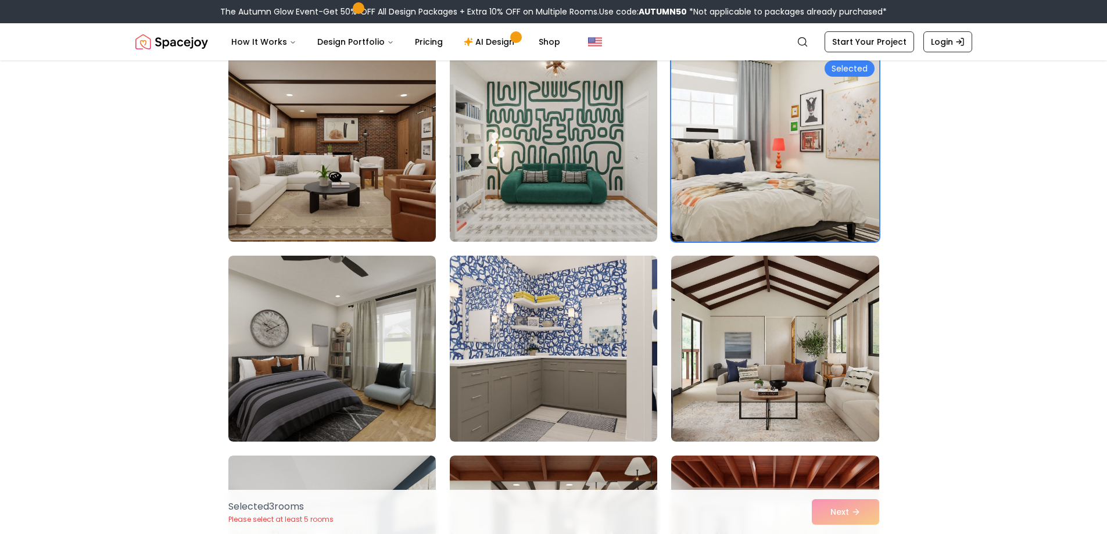
click at [860, 67] on div "Selected" at bounding box center [850, 68] width 50 height 16
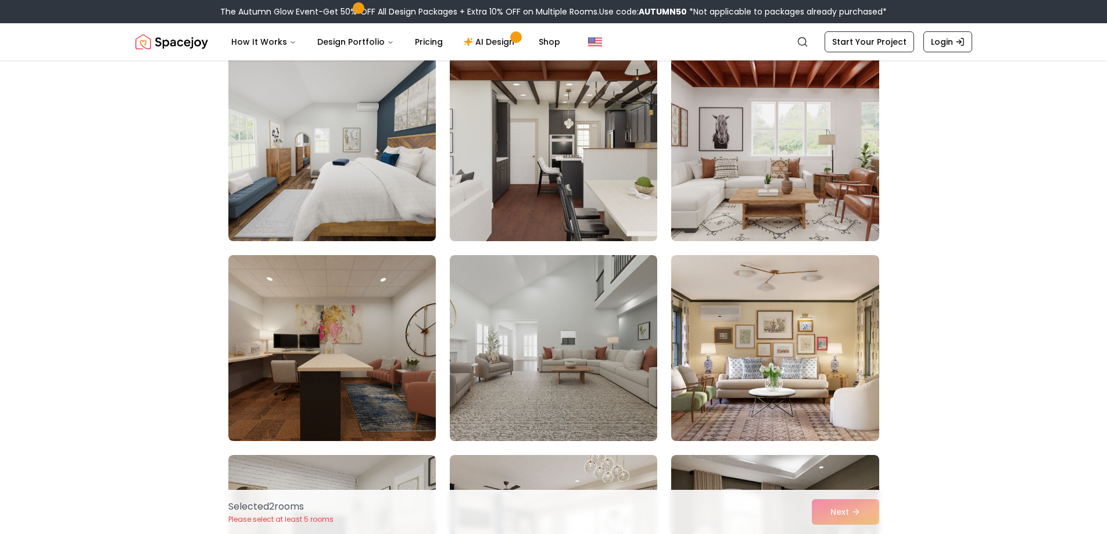
scroll to position [4708, 0]
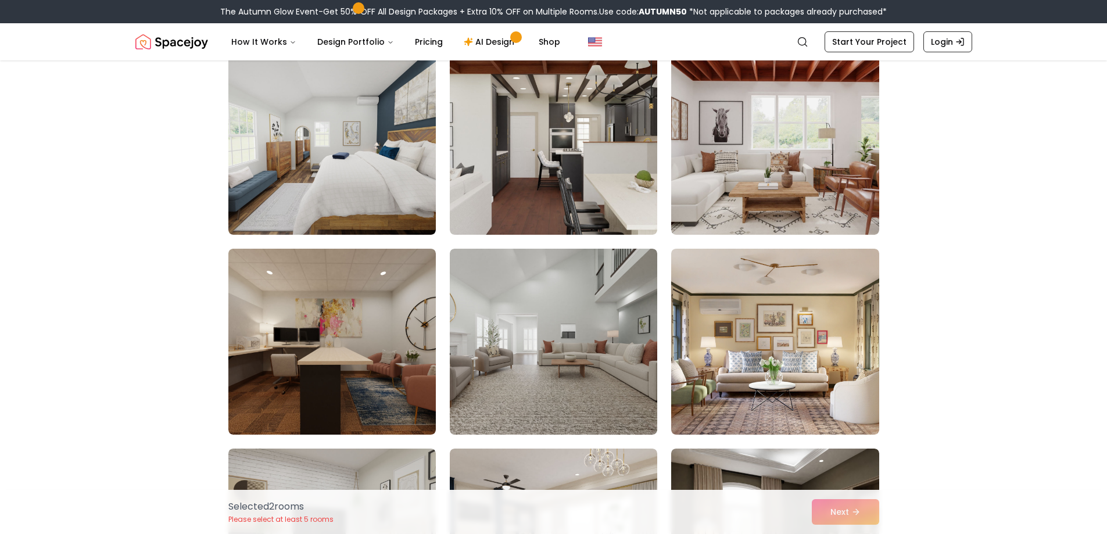
drag, startPoint x: 815, startPoint y: 510, endPoint x: 840, endPoint y: 511, distance: 25.0
click at [840, 511] on div "Selected 2 room s Please select at least 5 rooms Next" at bounding box center [554, 512] width 670 height 44
drag, startPoint x: 840, startPoint y: 511, endPoint x: 828, endPoint y: 517, distance: 13.0
click at [828, 517] on div "Selected 2 room s Please select at least 5 rooms Next" at bounding box center [554, 512] width 670 height 44
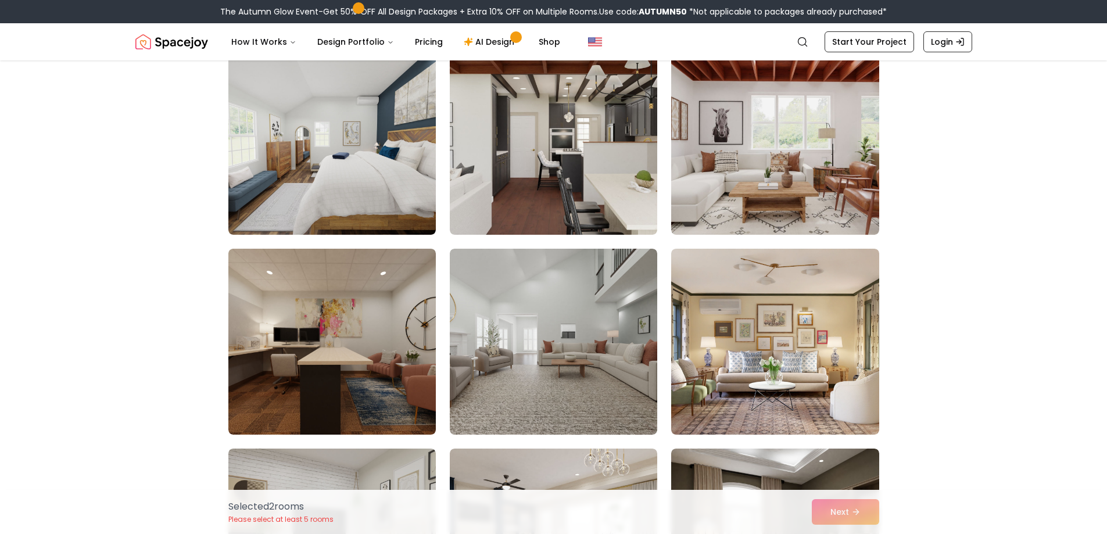
click at [866, 505] on div "Selected 2 room s Please select at least 5 rooms Next" at bounding box center [554, 512] width 670 height 44
